Goal: Task Accomplishment & Management: Manage account settings

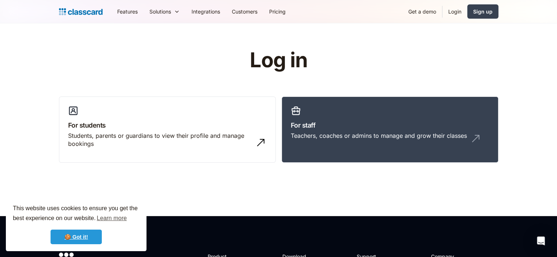
click at [79, 234] on link "🍪 Got it!" at bounding box center [76, 237] width 51 height 15
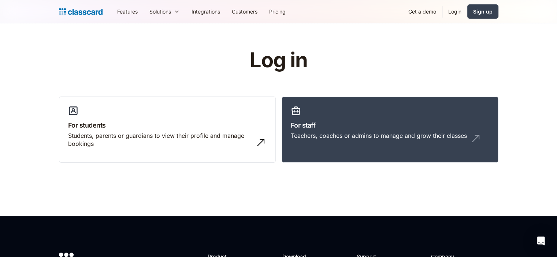
click at [451, 13] on link "Login" at bounding box center [454, 11] width 25 height 16
click at [452, 9] on link "Login" at bounding box center [454, 11] width 25 height 16
